Goal: Task Accomplishment & Management: Manage account settings

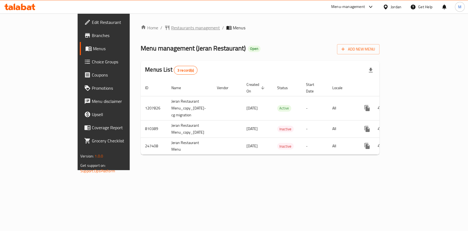
click at [171, 28] on span "Restaurants management" at bounding box center [195, 27] width 49 height 7
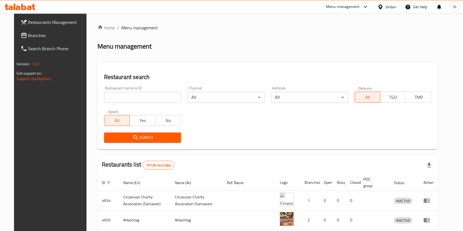
click at [155, 99] on div "Home / Menu management Menu management Restaurant search Restaurant name or ID …" at bounding box center [267, 192] width 341 height 336
click at [155, 99] on input "search" at bounding box center [142, 97] width 77 height 11
click button "Search" at bounding box center [142, 138] width 77 height 10
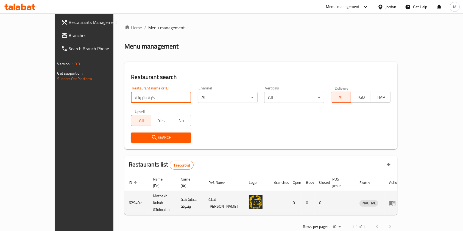
click at [148, 193] on td "Matbakh Kubah &Tuboalah" at bounding box center [162, 203] width 28 height 24
click at [150, 194] on td "Matbakh Kubah &Tuboalah" at bounding box center [162, 203] width 28 height 24
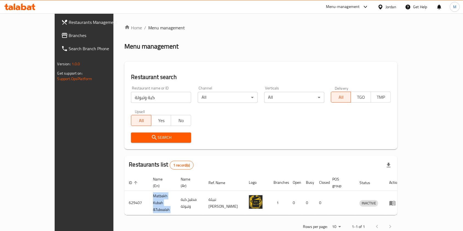
copy td "Matbakh Kubah &Tuboalah"
click at [131, 98] on input "كبة وتبولة" at bounding box center [161, 97] width 60 height 11
click at [131, 100] on input "كبة وتبولة" at bounding box center [161, 97] width 60 height 11
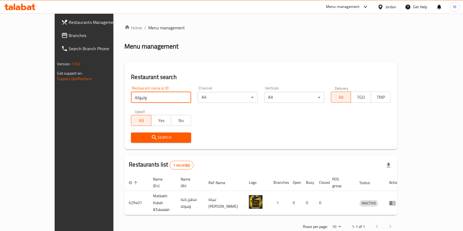
click button "Search" at bounding box center [161, 138] width 60 height 10
drag, startPoint x: 107, startPoint y: 99, endPoint x: 118, endPoint y: 98, distance: 11.0
click at [131, 99] on input "وتبولة" at bounding box center [161, 97] width 60 height 11
click button "Search" at bounding box center [161, 138] width 60 height 10
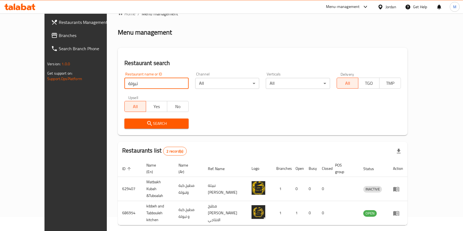
scroll to position [22, 0]
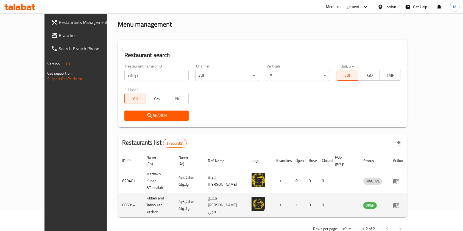
click at [142, 193] on td "kibbeh and Tabbouleh kitchen" at bounding box center [158, 205] width 32 height 24
copy td "kibbeh and Tabbouleh kitchen"
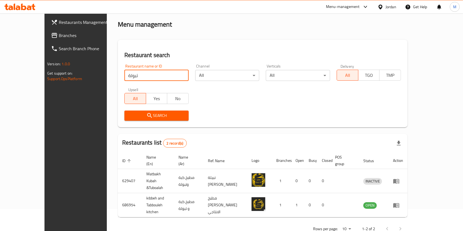
click at [143, 79] on input "تبولة" at bounding box center [156, 75] width 64 height 11
type input "الخيام"
click button "Search" at bounding box center [156, 116] width 64 height 10
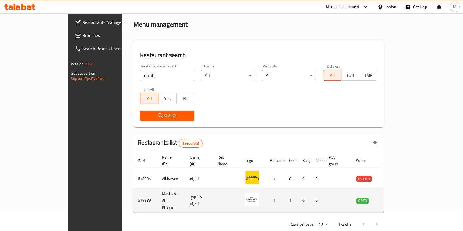
click at [158, 192] on td "Mashawe Al Khayam" at bounding box center [172, 201] width 28 height 24
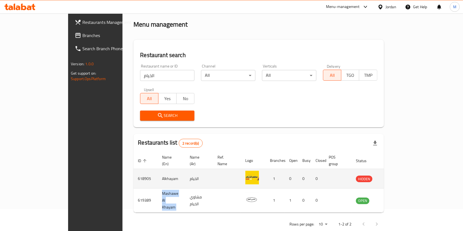
copy td "Mashawe Al Khayam"
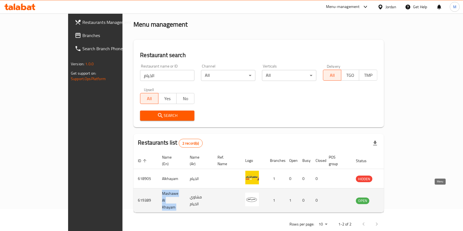
click at [391, 197] on icon "enhanced table" at bounding box center [387, 200] width 7 height 7
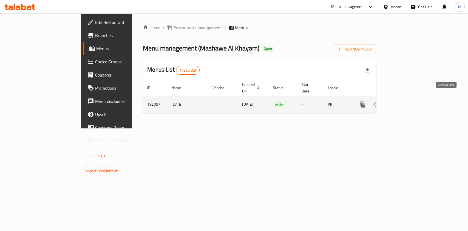
click at [409, 102] on link "enhanced table" at bounding box center [402, 104] width 13 height 13
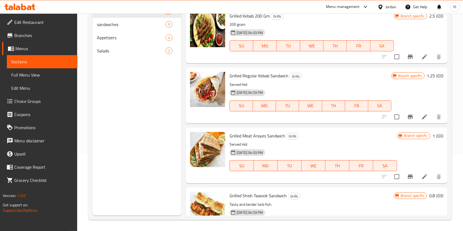
scroll to position [1082, 0]
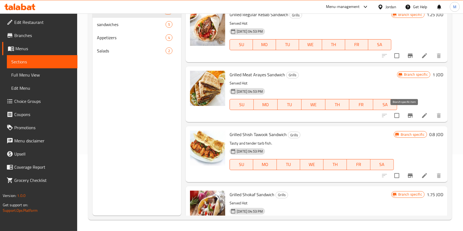
click at [407, 118] on icon "Branch-specific-item" at bounding box center [410, 115] width 7 height 7
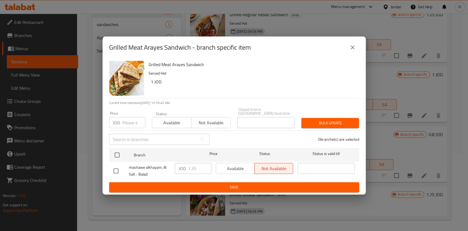
click at [355, 51] on icon "close" at bounding box center [353, 47] width 7 height 7
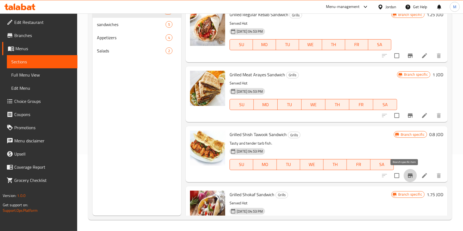
click at [407, 178] on icon "Branch-specific-item" at bounding box center [410, 175] width 7 height 7
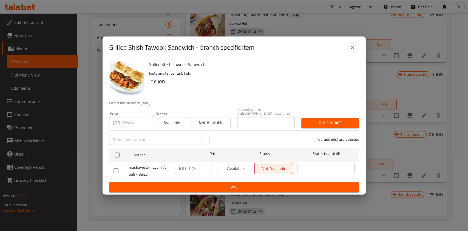
click at [353, 47] on icon "close" at bounding box center [353, 47] width 7 height 7
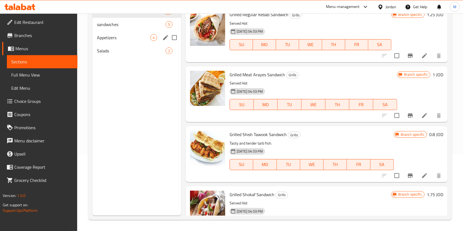
scroll to position [40, 0]
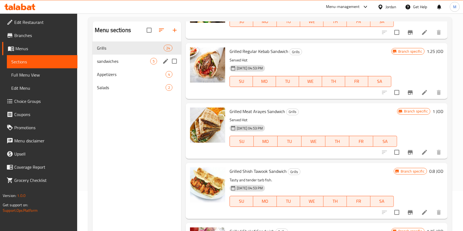
click at [127, 64] on span "sandwiches" at bounding box center [123, 61] width 53 height 7
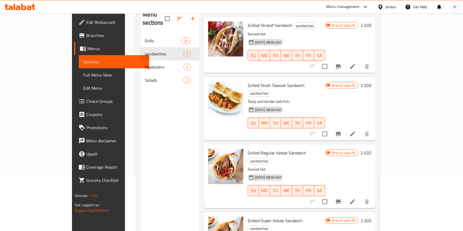
scroll to position [77, 0]
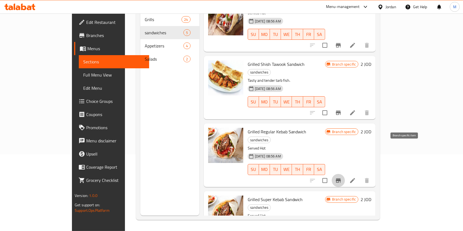
click at [341, 177] on icon "Branch-specific-item" at bounding box center [338, 180] width 7 height 7
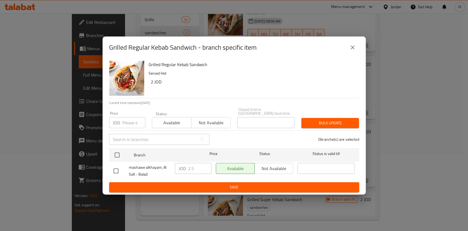
click at [350, 49] on icon "close" at bounding box center [353, 47] width 7 height 7
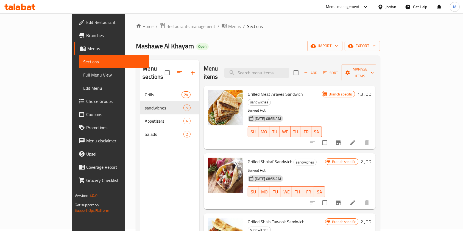
scroll to position [0, 0]
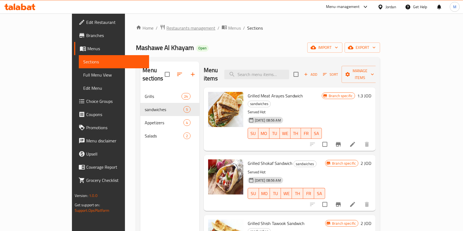
click at [166, 27] on span "Restaurants management" at bounding box center [190, 28] width 49 height 7
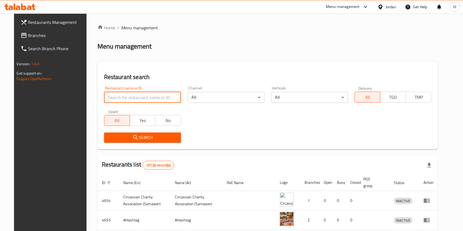
click at [134, 94] on input "search" at bounding box center [142, 97] width 77 height 11
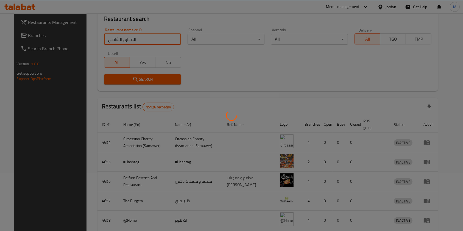
scroll to position [9, 0]
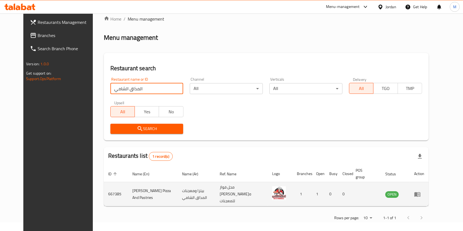
click at [104, 193] on td "667385" at bounding box center [116, 194] width 24 height 24
copy td "667385"
click at [131, 184] on td "Elmazaq Elshami Pizza And Pastries" at bounding box center [153, 194] width 50 height 24
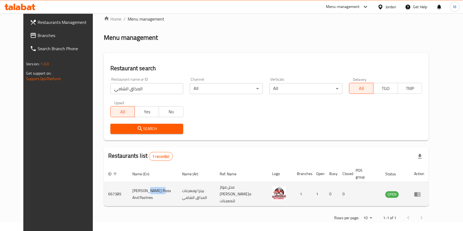
click at [131, 184] on td "Elmazaq Elshami Pizza And Pastries" at bounding box center [153, 194] width 50 height 24
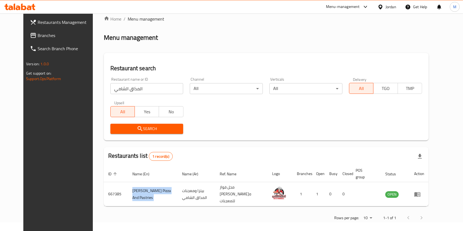
copy td "Elmazaq Elshami Pizza And Pastries"
click at [138, 86] on input "المذاق الشامي" at bounding box center [146, 88] width 73 height 11
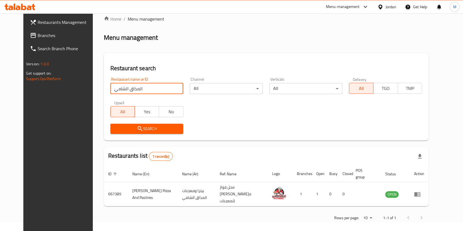
click at [138, 86] on input "المذاق الشامي" at bounding box center [146, 88] width 73 height 11
type input "جيران"
click button "Search" at bounding box center [146, 129] width 73 height 10
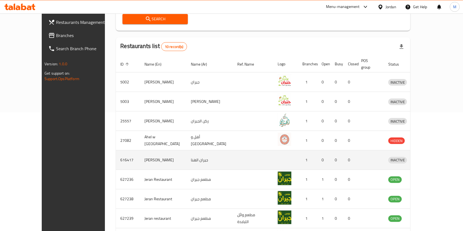
scroll to position [155, 0]
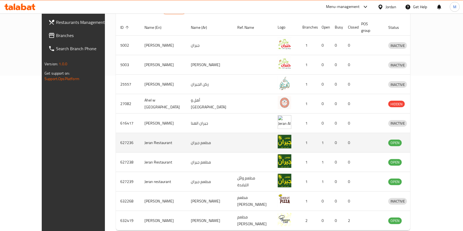
click at [424, 141] on icon "enhanced table" at bounding box center [421, 143] width 6 height 5
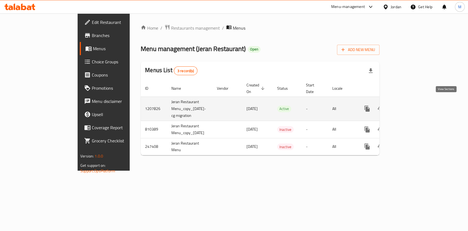
click at [409, 106] on icon "enhanced table" at bounding box center [406, 108] width 5 height 5
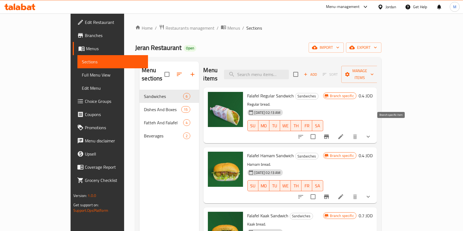
click at [330, 133] on icon "Branch-specific-item" at bounding box center [326, 136] width 7 height 7
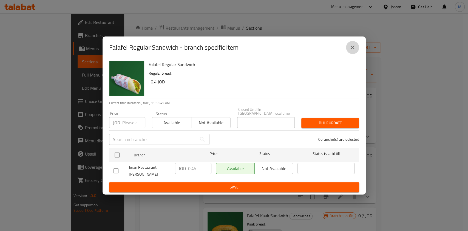
click at [355, 49] on icon "close" at bounding box center [353, 47] width 7 height 7
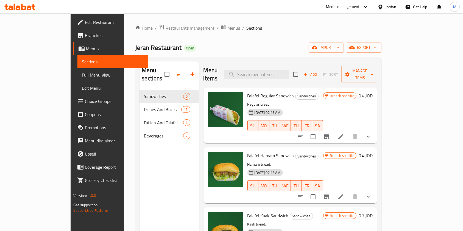
click at [377, 92] on div "Falafel Regular Sandwich Sandwiches Regular bread. 24-11-2023 02:13 AM SU MO TU…" at bounding box center [289, 116] width 173 height 56
click at [329, 134] on icon "Branch-specific-item" at bounding box center [326, 136] width 5 height 4
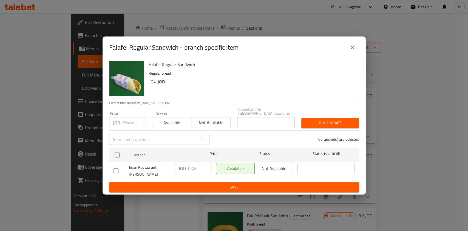
click at [117, 165] on input "checkbox" at bounding box center [116, 171] width 12 height 12
checkbox input "true"
drag, startPoint x: 197, startPoint y: 166, endPoint x: 192, endPoint y: 169, distance: 5.4
click at [192, 169] on input "0.45" at bounding box center [199, 168] width 23 height 11
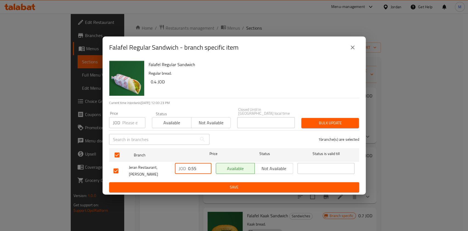
type input "0.55"
click at [215, 184] on span "Save" at bounding box center [234, 187] width 241 height 7
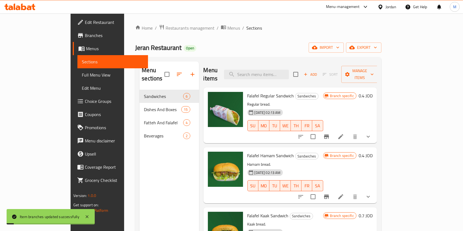
scroll to position [36, 0]
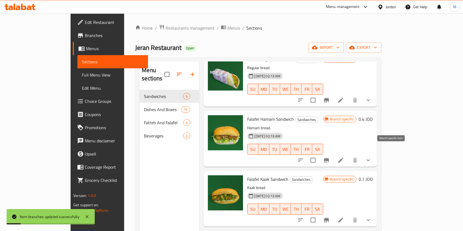
click at [330, 157] on icon "Branch-specific-item" at bounding box center [326, 160] width 7 height 7
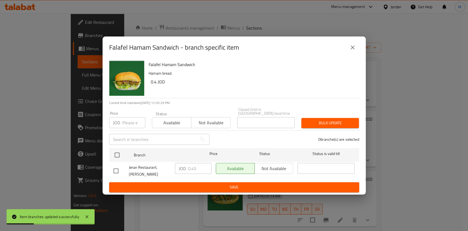
click at [114, 166] on input "checkbox" at bounding box center [116, 171] width 12 height 12
checkbox input "true"
drag, startPoint x: 200, startPoint y: 169, endPoint x: 192, endPoint y: 170, distance: 7.9
click at [192, 170] on input "0.45" at bounding box center [199, 168] width 23 height 11
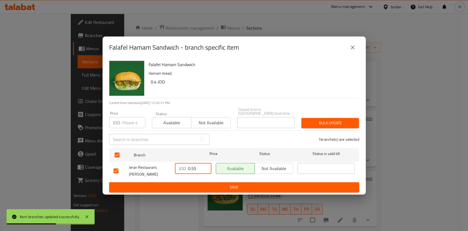
type input "0.55"
click at [206, 182] on button "Save" at bounding box center [234, 187] width 250 height 10
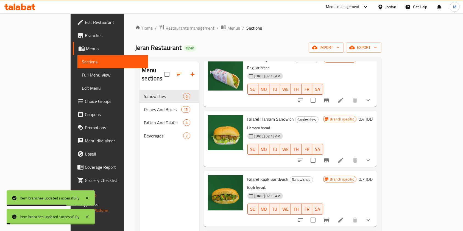
scroll to position [73, 0]
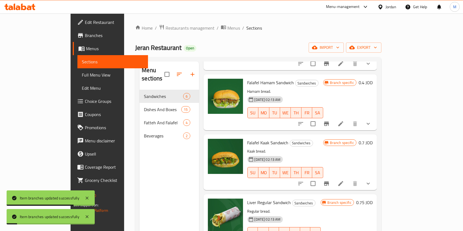
click at [330, 180] on icon "Branch-specific-item" at bounding box center [326, 183] width 7 height 7
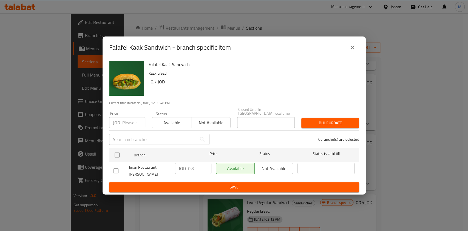
click at [119, 168] on input "checkbox" at bounding box center [116, 171] width 12 height 12
checkbox input "true"
drag, startPoint x: 199, startPoint y: 166, endPoint x: 180, endPoint y: 170, distance: 19.8
click at [180, 170] on div "JOD 0.8 ​" at bounding box center [193, 168] width 36 height 11
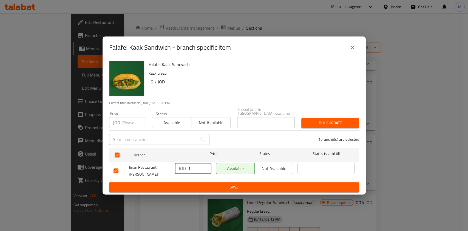
type input "1"
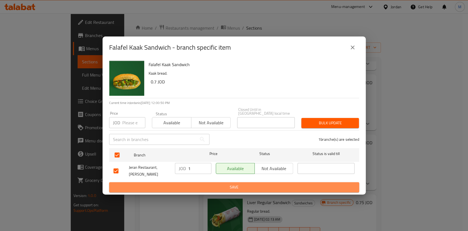
click at [212, 184] on span "Save" at bounding box center [234, 187] width 241 height 7
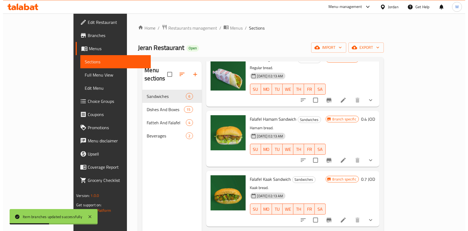
scroll to position [0, 0]
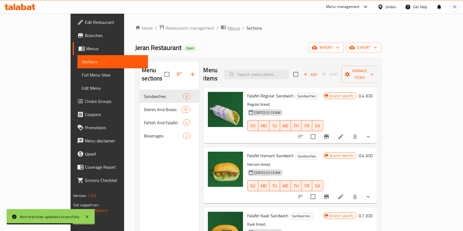
click at [227, 29] on span "Menus" at bounding box center [233, 28] width 13 height 7
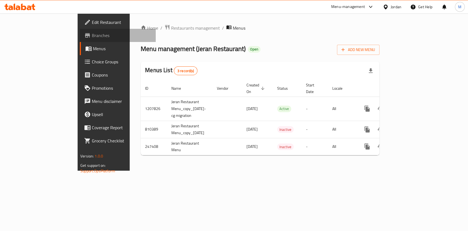
click at [80, 39] on link "Branches" at bounding box center [118, 35] width 76 height 13
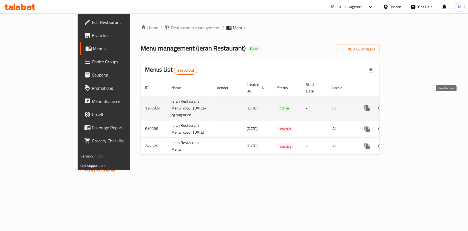
click at [414, 106] on link "enhanced table" at bounding box center [406, 108] width 13 height 13
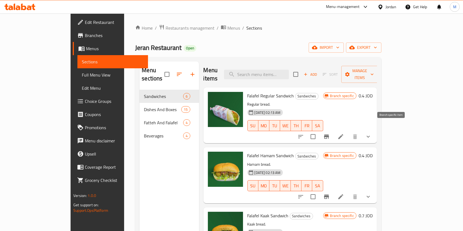
click at [333, 130] on button "Branch-specific-item" at bounding box center [326, 136] width 13 height 13
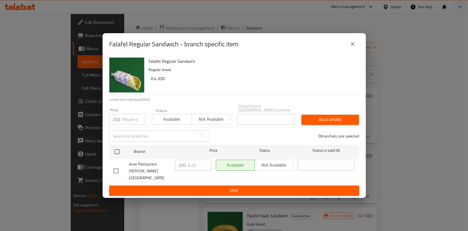
click at [112, 171] on input "checkbox" at bounding box center [116, 171] width 12 height 12
checkbox input "true"
drag, startPoint x: 198, startPoint y: 169, endPoint x: 191, endPoint y: 168, distance: 6.9
click at [191, 168] on input "0.45" at bounding box center [199, 165] width 23 height 11
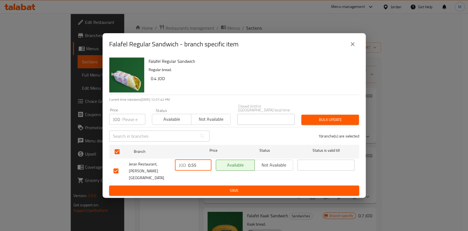
type input "0.55"
click at [224, 187] on span "Save" at bounding box center [234, 190] width 241 height 7
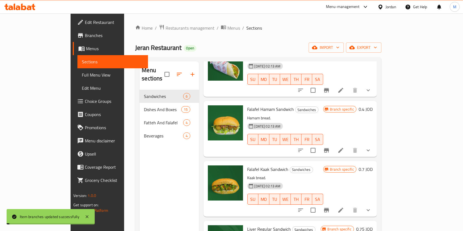
scroll to position [73, 0]
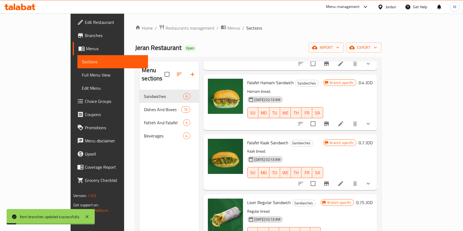
click at [330, 120] on icon "Branch-specific-item" at bounding box center [326, 123] width 7 height 7
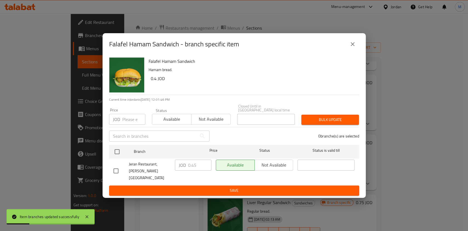
click at [119, 168] on input "checkbox" at bounding box center [116, 171] width 12 height 12
checkbox input "true"
drag, startPoint x: 199, startPoint y: 167, endPoint x: 192, endPoint y: 168, distance: 7.6
click at [192, 168] on input "0.45" at bounding box center [199, 165] width 23 height 11
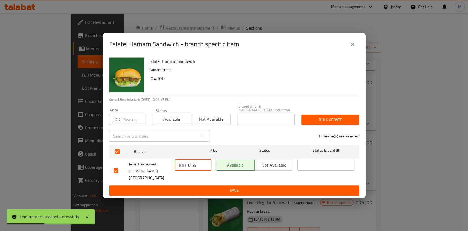
type input "0.55"
click at [208, 187] on span "Save" at bounding box center [234, 190] width 241 height 7
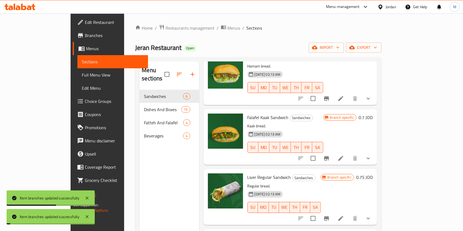
scroll to position [110, 0]
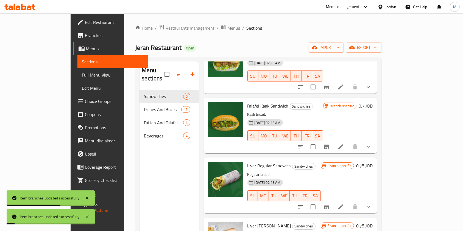
click at [330, 144] on icon "Branch-specific-item" at bounding box center [326, 147] width 7 height 7
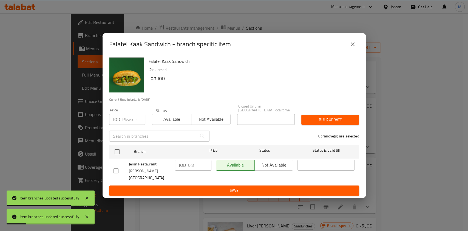
drag, startPoint x: 116, startPoint y: 168, endPoint x: 122, endPoint y: 168, distance: 5.8
click at [116, 168] on input "checkbox" at bounding box center [116, 171] width 12 height 12
checkbox input "true"
drag, startPoint x: 199, startPoint y: 168, endPoint x: 175, endPoint y: 172, distance: 23.9
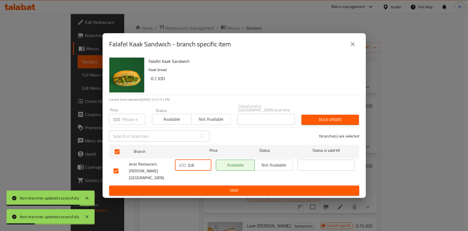
click at [172, 171] on div "Jeran Restaurant, [PERSON_NAME] El Hamam JOD 0.8 ​ Available Not available ​" at bounding box center [234, 171] width 246 height 27
type input "1"
click at [210, 187] on span "Save" at bounding box center [234, 190] width 241 height 7
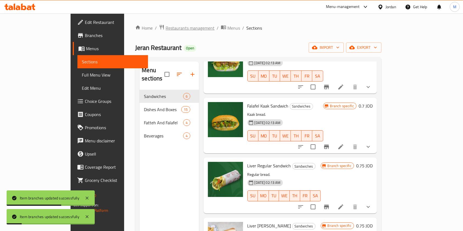
click at [165, 30] on span "Restaurants management" at bounding box center [189, 28] width 49 height 7
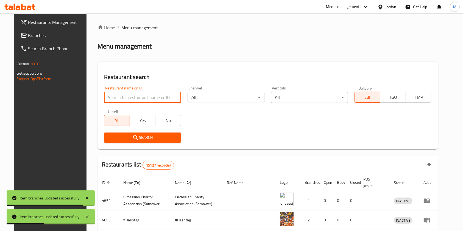
click at [150, 97] on input "search" at bounding box center [142, 97] width 77 height 11
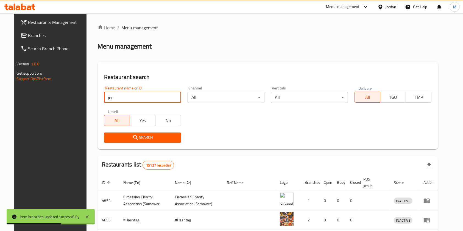
type input "Jeran Restaurant"
click at [139, 139] on span "Search" at bounding box center [142, 137] width 68 height 7
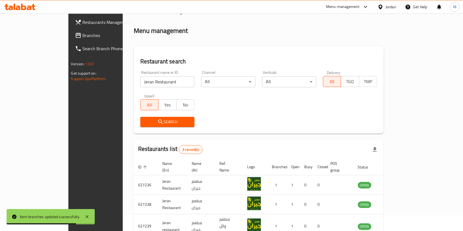
scroll to position [41, 0]
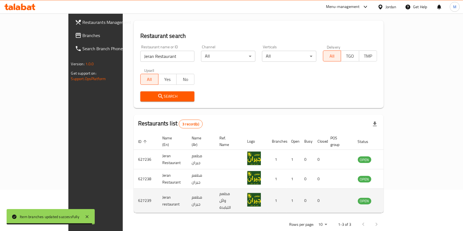
click at [393, 198] on icon "enhanced table" at bounding box center [389, 201] width 7 height 7
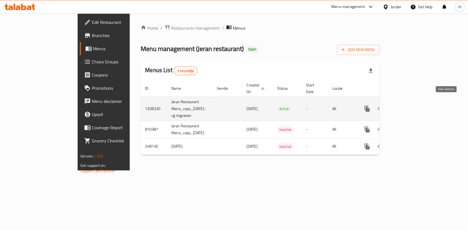
click at [410, 105] on icon "enhanced table" at bounding box center [407, 108] width 7 height 7
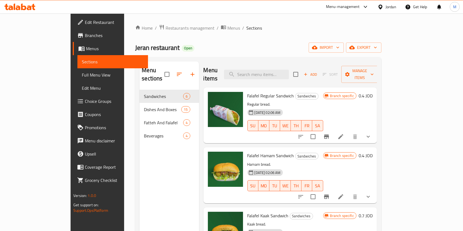
click at [372, 92] on h6 "0.4 JOD" at bounding box center [365, 96] width 14 height 8
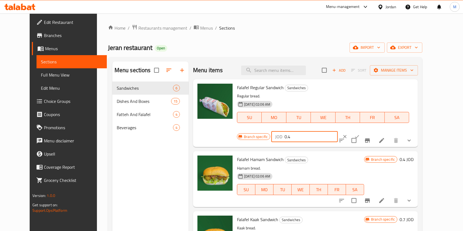
drag, startPoint x: 372, startPoint y: 88, endPoint x: 348, endPoint y: 93, distance: 24.2
click at [348, 131] on div "Branch specific JOD 0.4 ​" at bounding box center [304, 137] width 134 height 12
click at [370, 137] on icon "Branch-specific-item" at bounding box center [367, 140] width 7 height 7
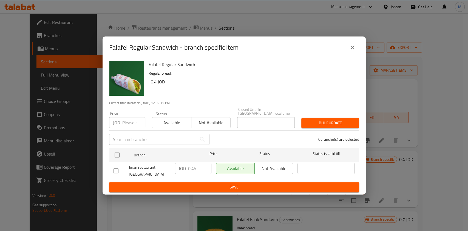
drag, startPoint x: 115, startPoint y: 171, endPoint x: 135, endPoint y: 170, distance: 20.6
click at [115, 172] on input "checkbox" at bounding box center [116, 171] width 12 height 12
checkbox input "true"
click at [195, 168] on input "0.45" at bounding box center [199, 168] width 23 height 11
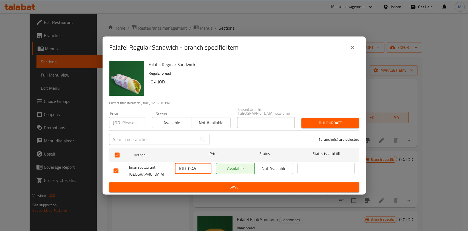
click at [193, 166] on input "0.45" at bounding box center [199, 168] width 23 height 11
click at [199, 167] on input "0.45" at bounding box center [199, 168] width 23 height 11
drag, startPoint x: 199, startPoint y: 167, endPoint x: 192, endPoint y: 168, distance: 7.2
click at [192, 168] on input "0.45" at bounding box center [199, 168] width 23 height 11
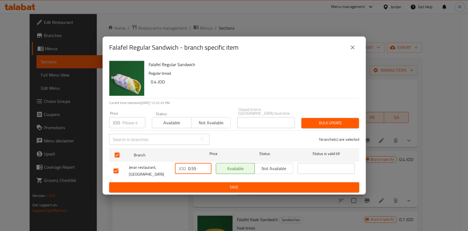
type input "0.55"
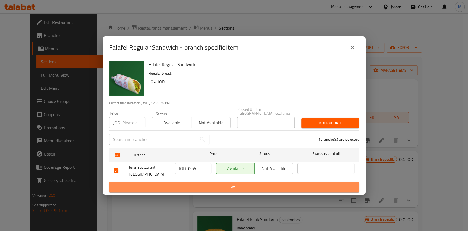
click at [215, 184] on span "Save" at bounding box center [234, 187] width 241 height 7
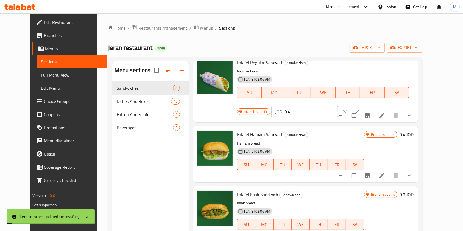
scroll to position [36, 0]
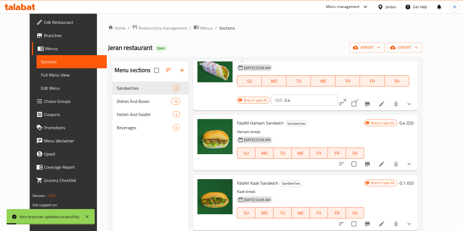
click at [374, 158] on button "Branch-specific-item" at bounding box center [367, 164] width 13 height 13
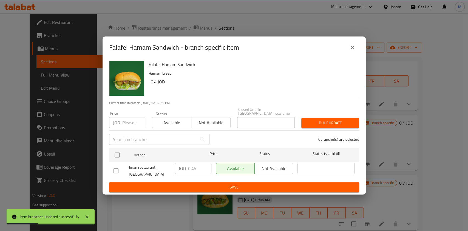
click at [116, 169] on input "checkbox" at bounding box center [116, 171] width 12 height 12
checkbox input "true"
drag, startPoint x: 200, startPoint y: 170, endPoint x: 192, endPoint y: 170, distance: 8.0
click at [192, 170] on input "0.45" at bounding box center [199, 168] width 23 height 11
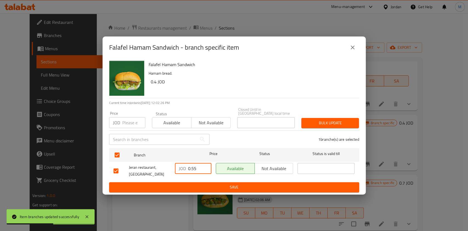
type input "0.55"
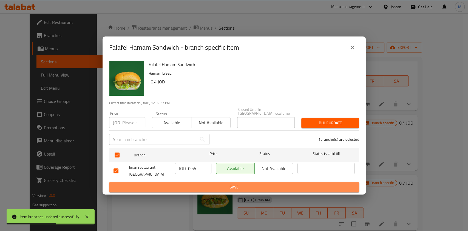
click at [205, 186] on span "Save" at bounding box center [234, 187] width 241 height 7
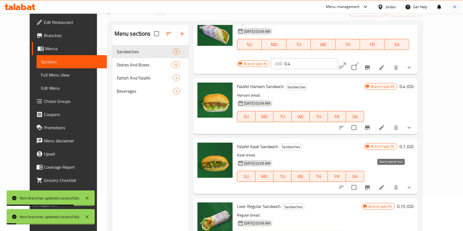
click at [370, 184] on icon "Branch-specific-item" at bounding box center [367, 187] width 7 height 7
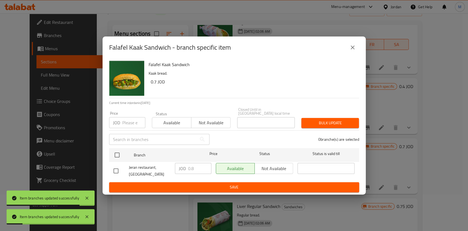
click at [115, 168] on input "checkbox" at bounding box center [116, 171] width 12 height 12
checkbox input "true"
drag, startPoint x: 199, startPoint y: 170, endPoint x: 182, endPoint y: 172, distance: 17.2
click at [182, 172] on div "JOD 0.8 ​" at bounding box center [193, 168] width 36 height 11
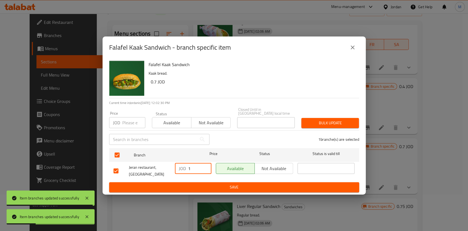
type input "1"
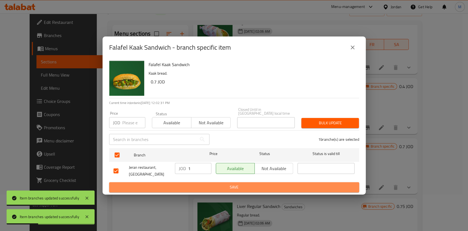
click at [215, 184] on span "Save" at bounding box center [234, 187] width 241 height 7
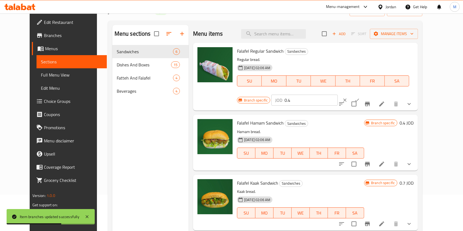
scroll to position [0, 0]
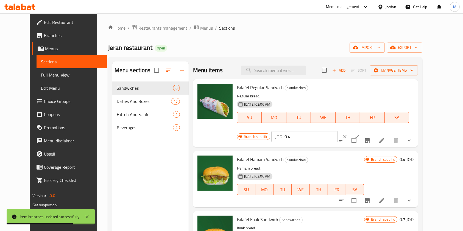
click at [167, 29] on ol "Home / Restaurants management / Menus / Sections" at bounding box center [265, 27] width 314 height 7
click at [156, 27] on span "Restaurants management" at bounding box center [162, 28] width 49 height 7
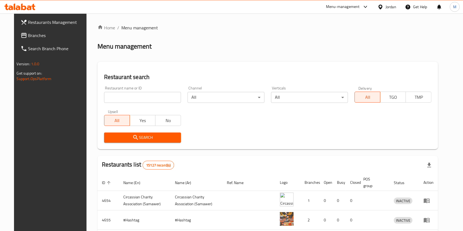
click at [136, 91] on div "Restaurant name or ID Restaurant name or ID" at bounding box center [142, 94] width 77 height 17
click at [137, 97] on input "search" at bounding box center [142, 97] width 77 height 11
type input "Jeran Restaurant"
click at [140, 135] on span "Search" at bounding box center [142, 137] width 68 height 7
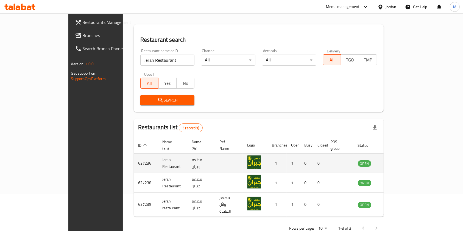
scroll to position [41, 0]
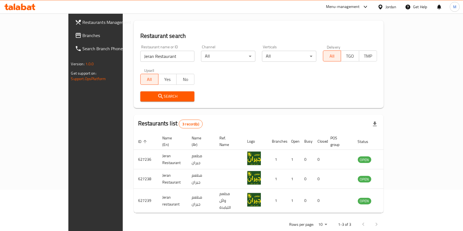
click at [83, 33] on span "Branches" at bounding box center [112, 35] width 59 height 7
